Goal: Find specific page/section: Find specific page/section

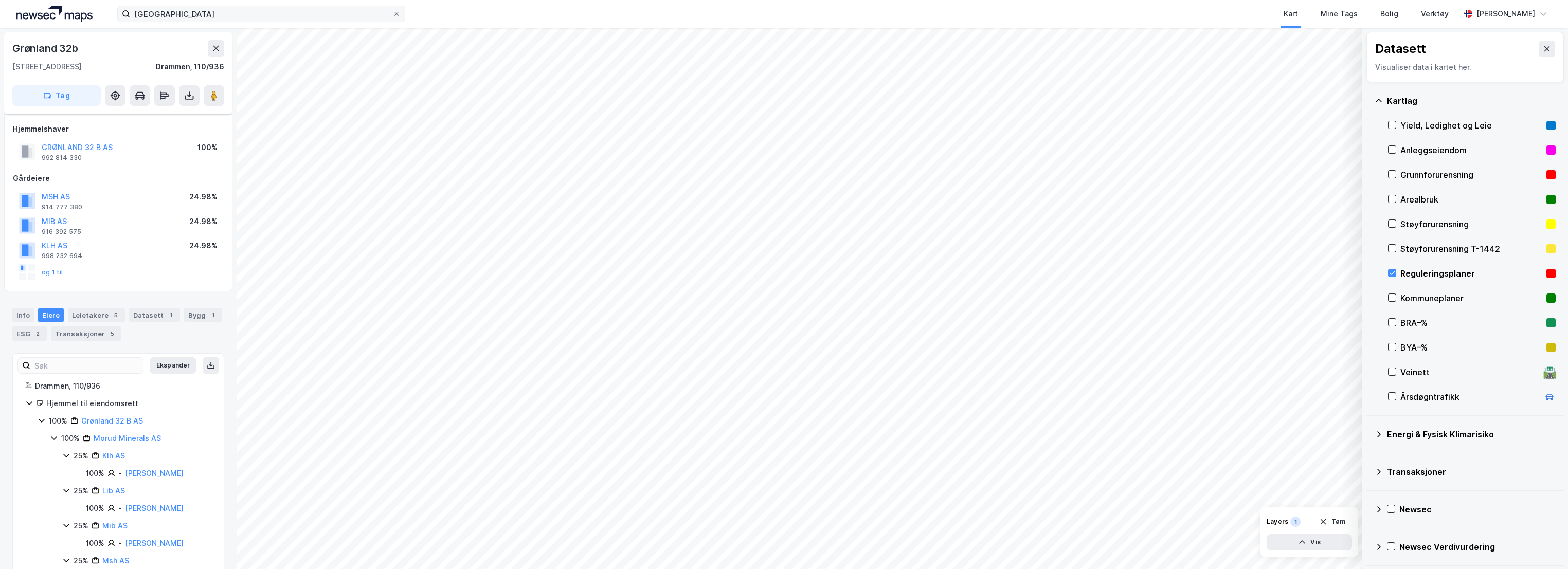
scroll to position [66, 0]
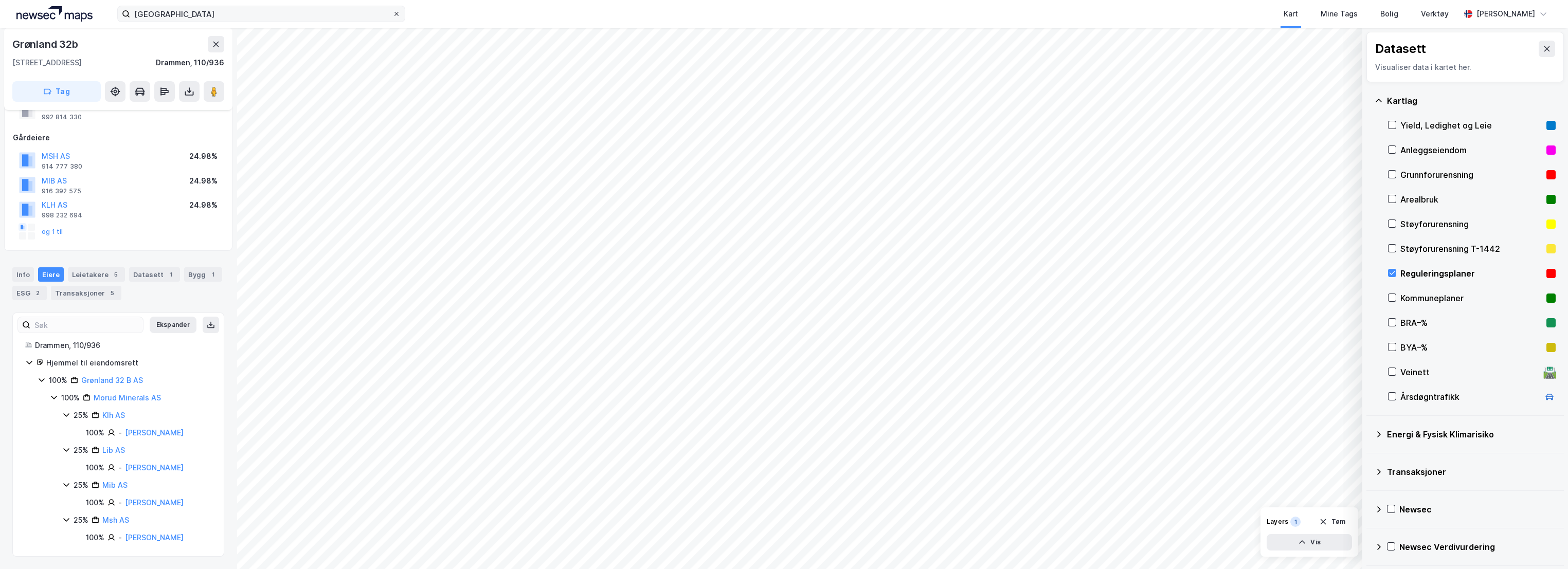
click at [396, 12] on icon at bounding box center [396, 13] width 6 height 6
click at [392, 12] on input "drammen stasjon" at bounding box center [261, 13] width 263 height 15
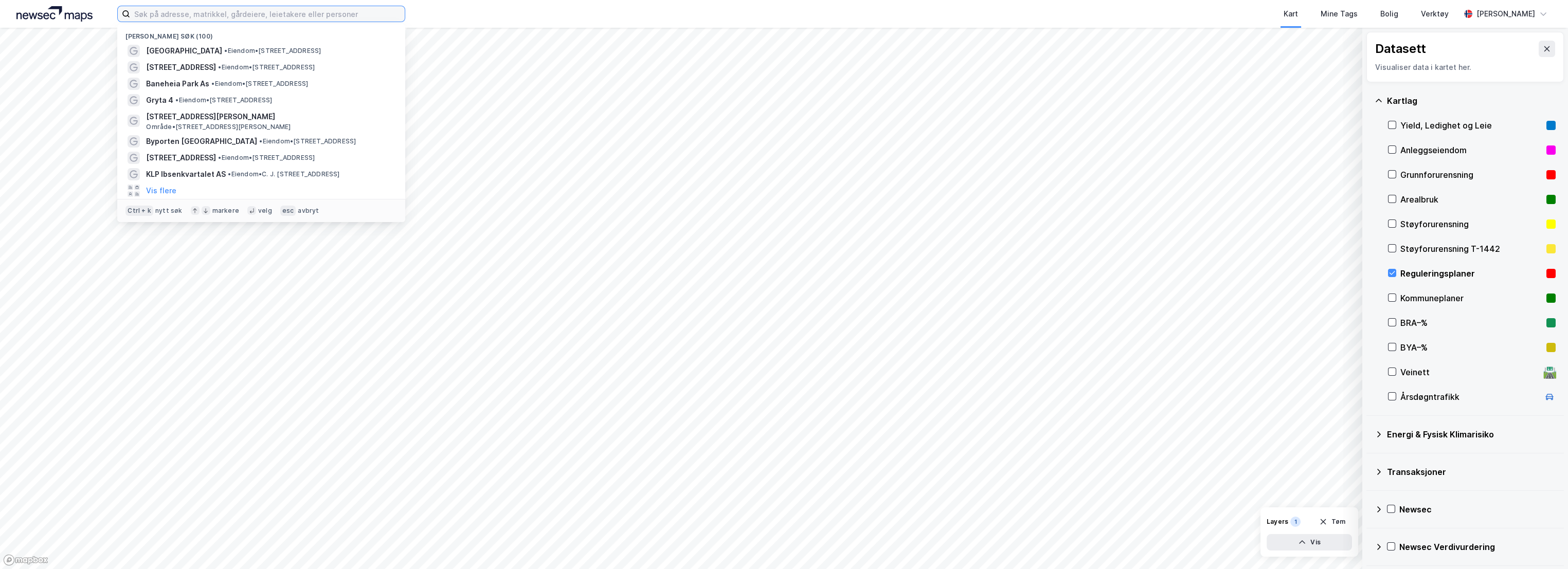
click at [232, 14] on input at bounding box center [267, 13] width 274 height 15
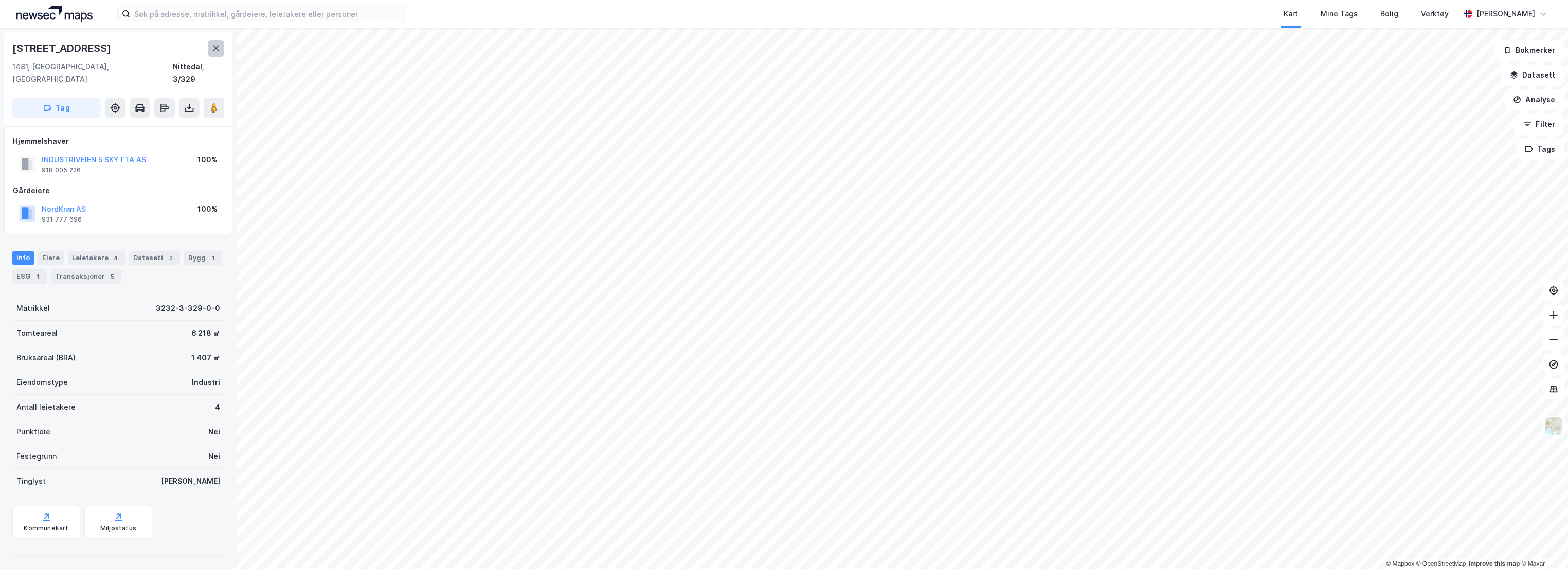
click at [213, 49] on icon at bounding box center [216, 48] width 8 height 8
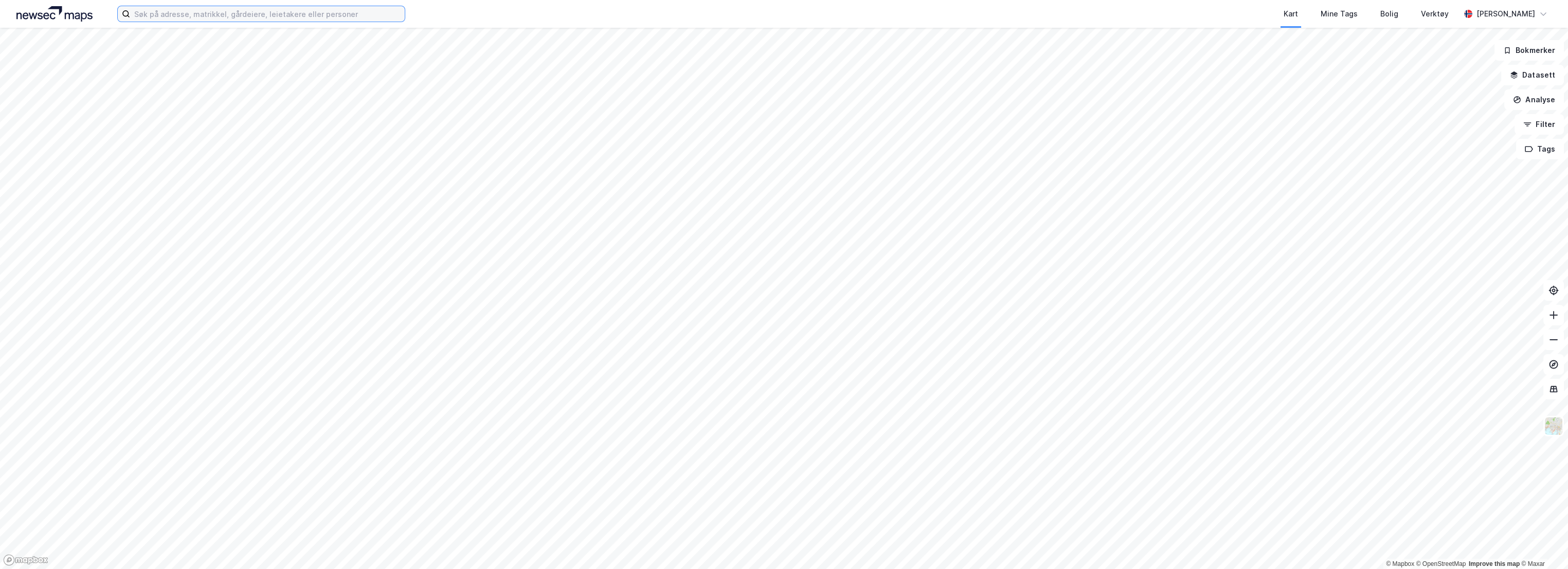
click at [179, 16] on input at bounding box center [267, 13] width 274 height 15
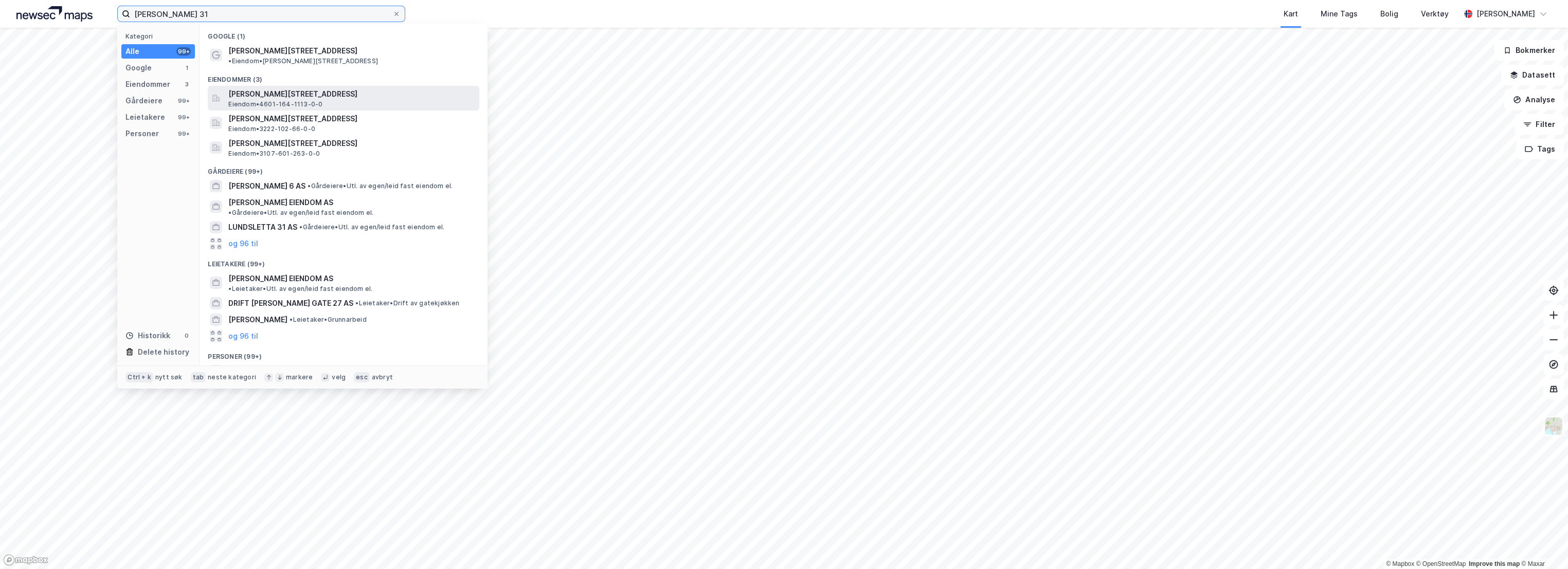
type input "[PERSON_NAME] 31"
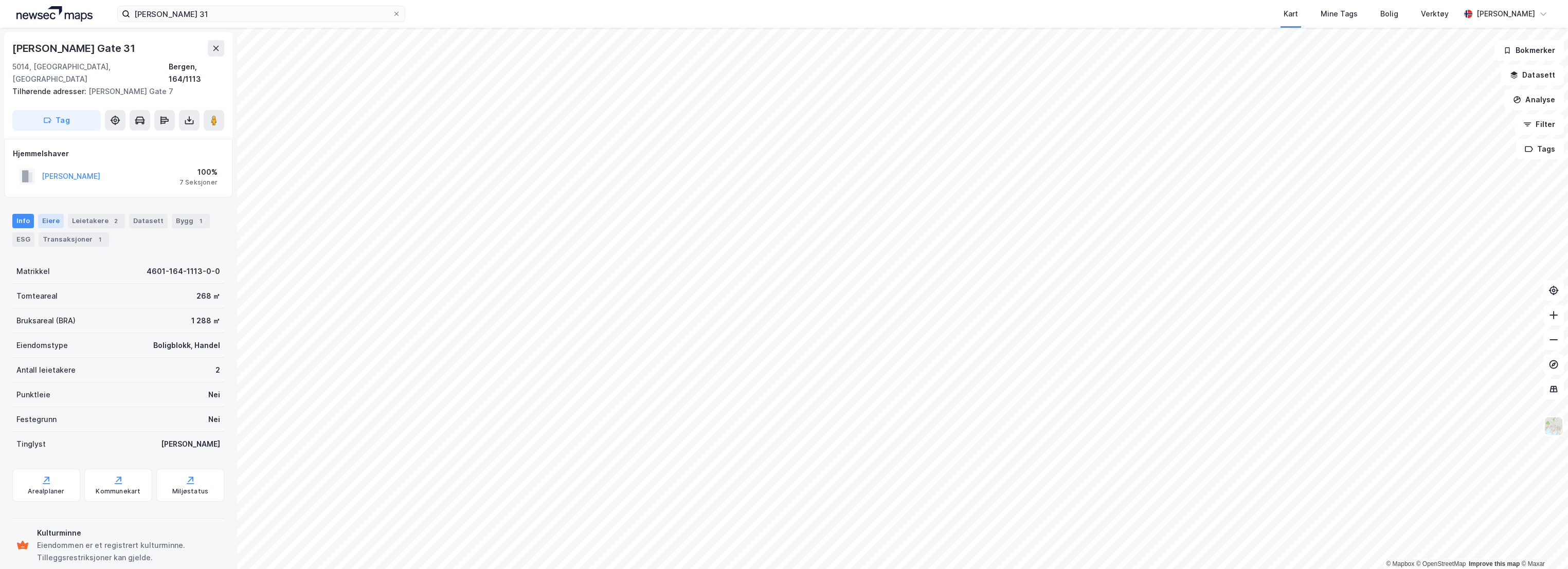
click at [44, 214] on div "Eiere" at bounding box center [51, 221] width 26 height 15
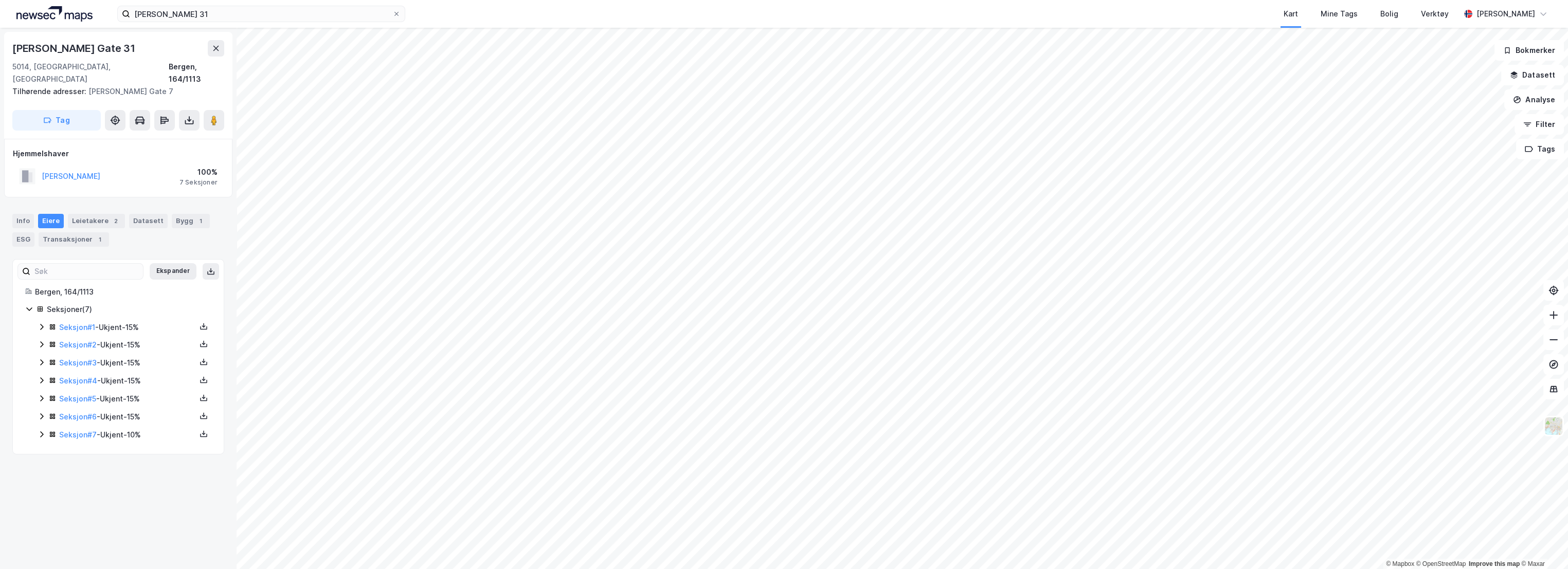
click at [42, 323] on icon at bounding box center [42, 327] width 8 height 8
click at [41, 375] on icon at bounding box center [42, 379] width 8 height 8
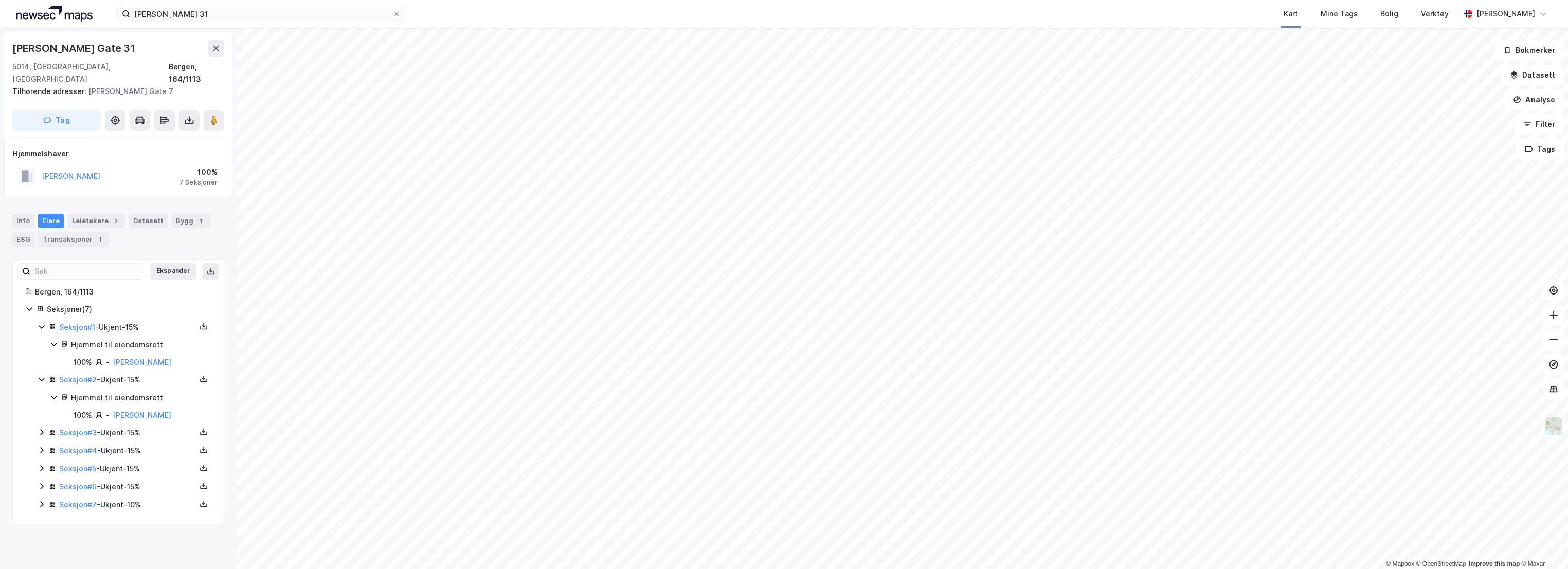
click at [40, 428] on icon at bounding box center [42, 432] width 8 height 8
